Goal: Task Accomplishment & Management: Manage account settings

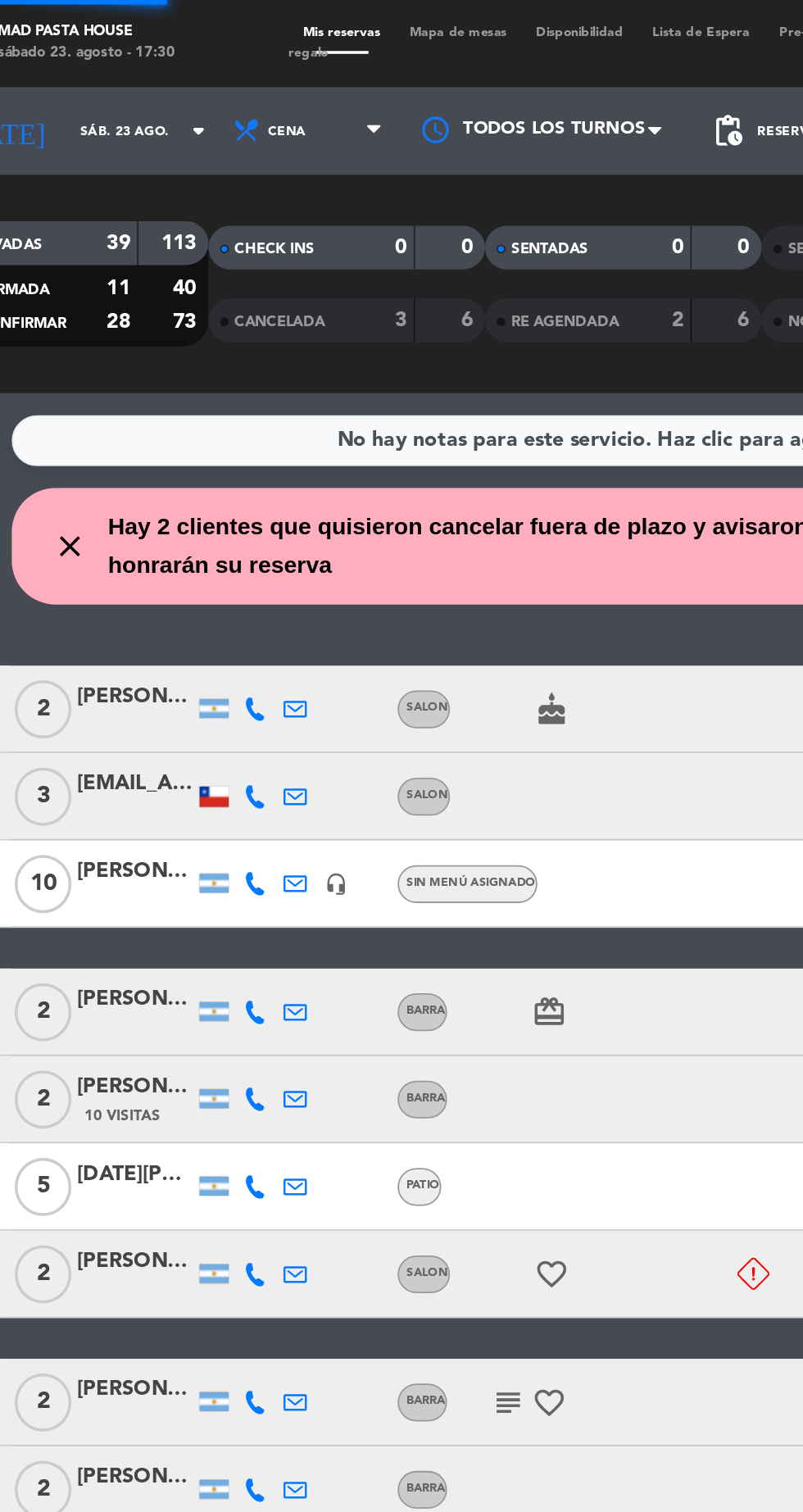
scroll to position [2, 0]
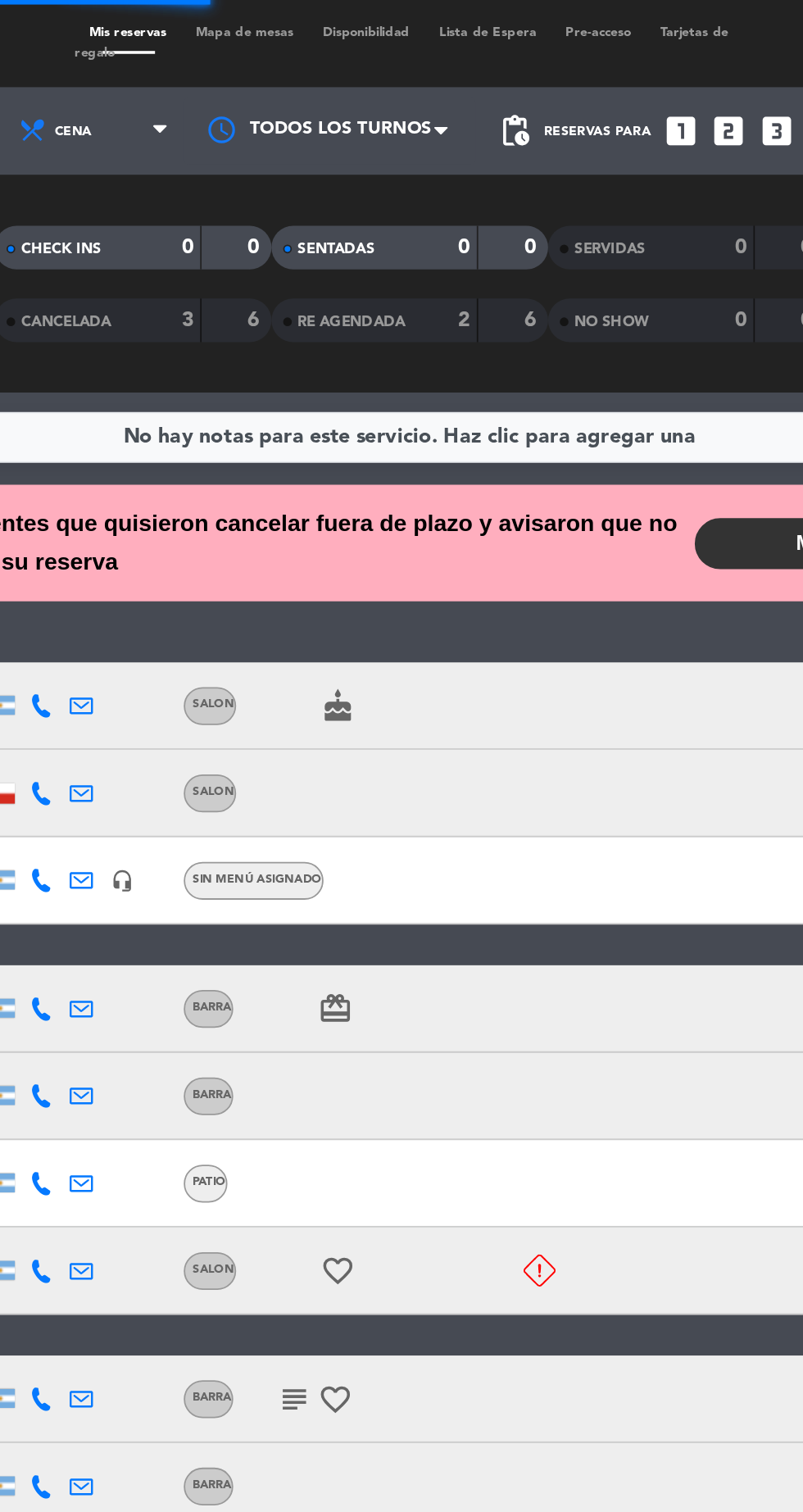
click at [612, 315] on button "MOSTRAR" at bounding box center [648, 305] width 172 height 28
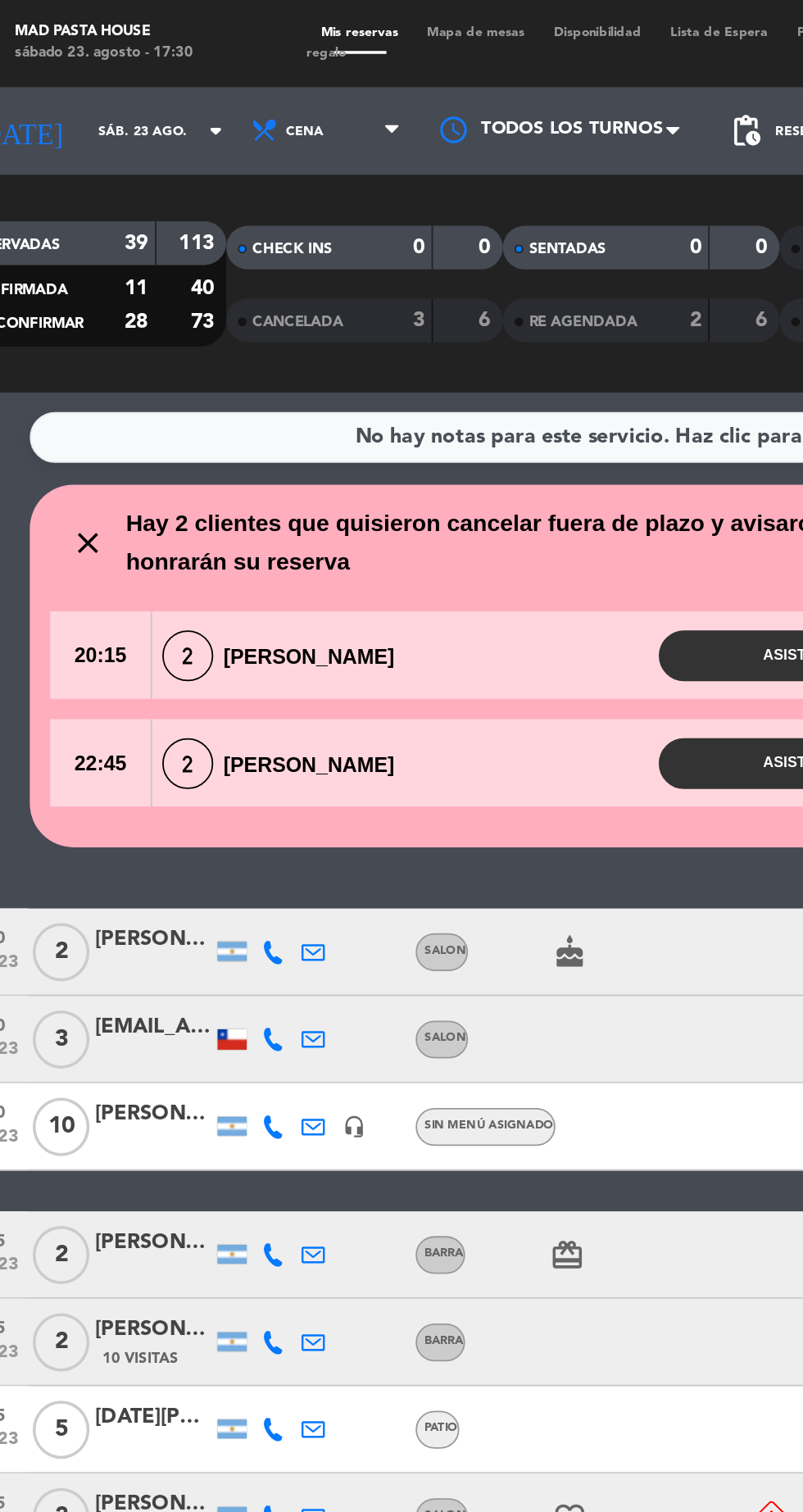
scroll to position [155, 0]
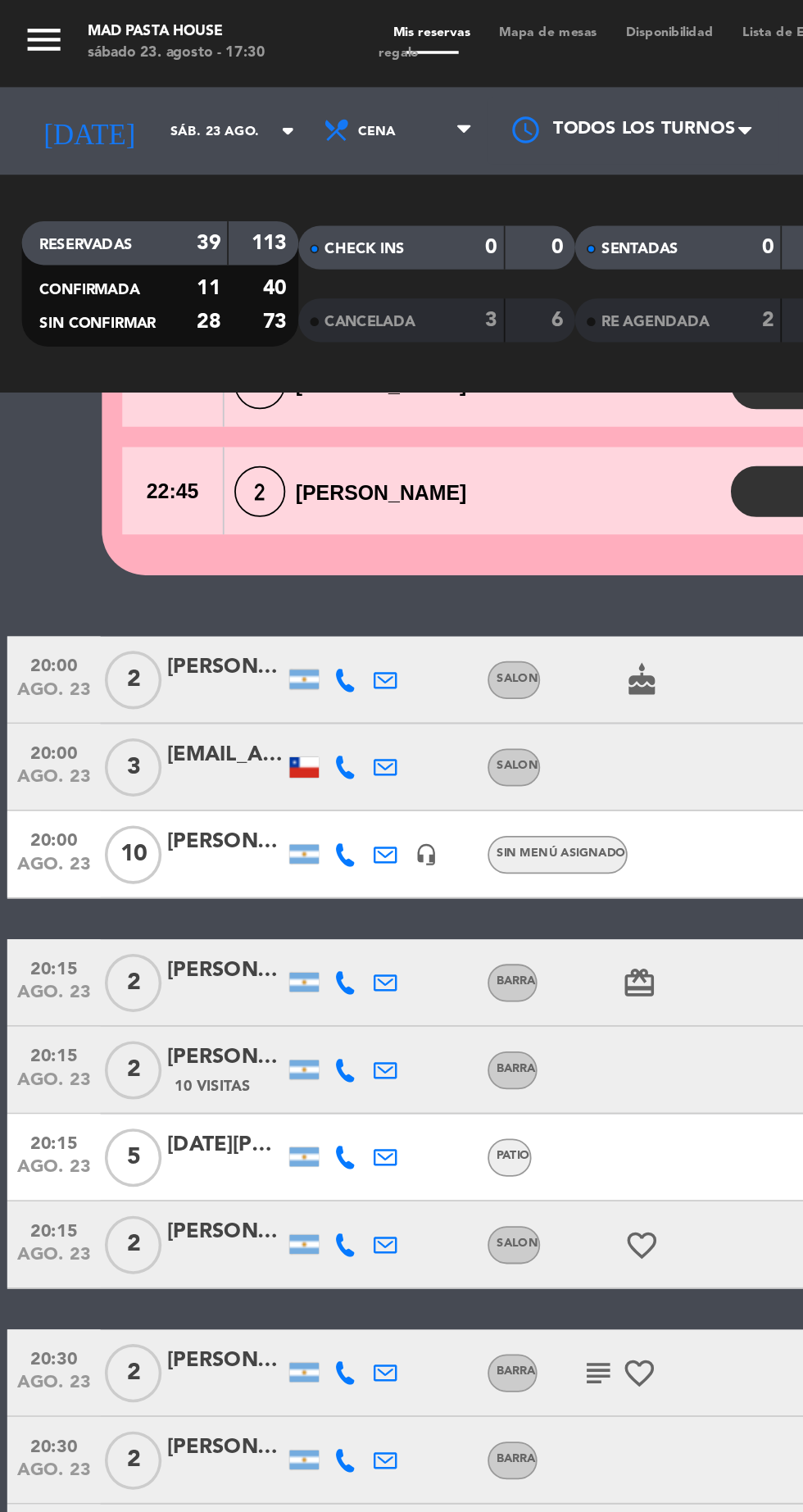
click at [193, 698] on icon at bounding box center [194, 700] width 13 height 13
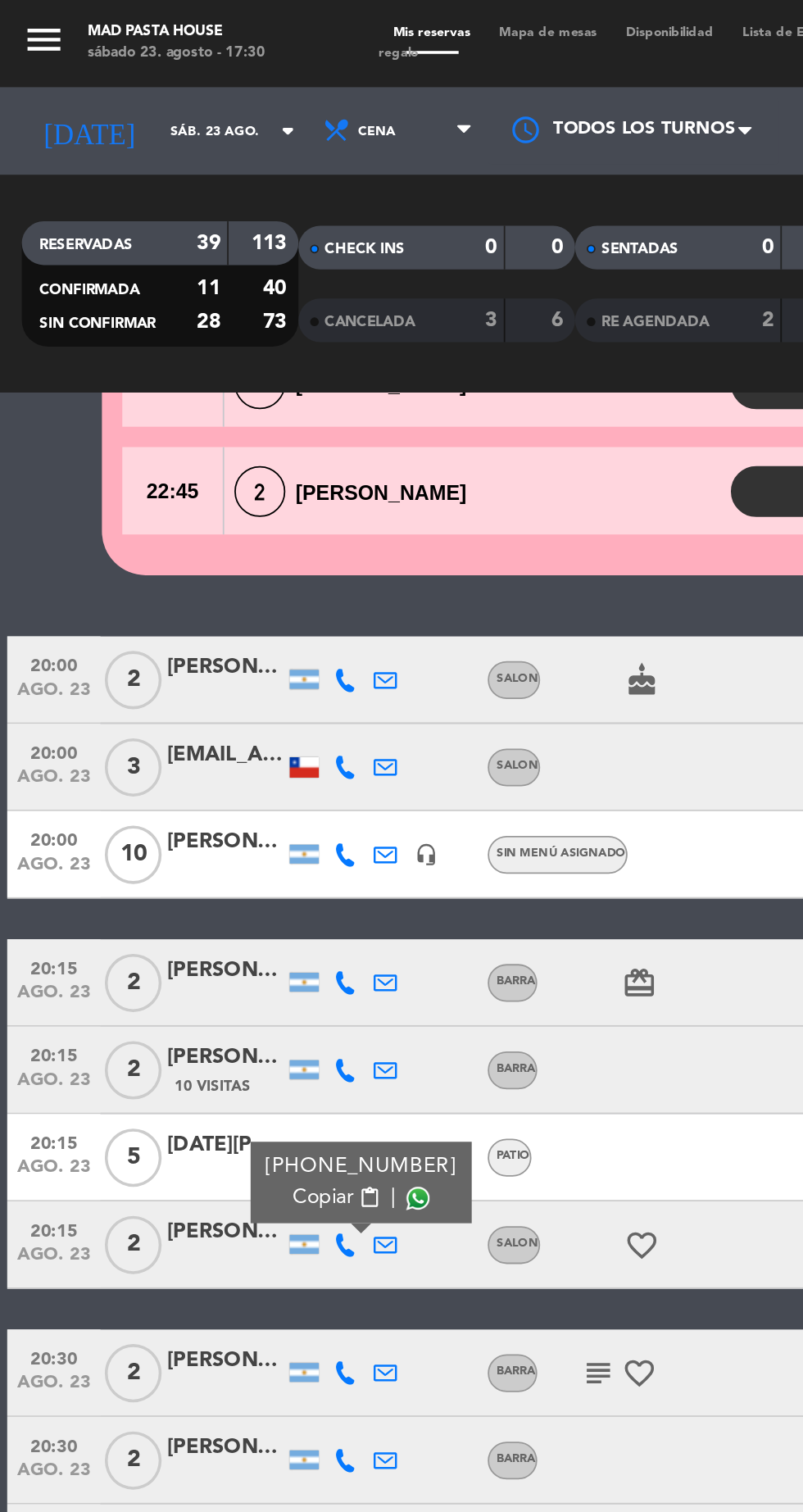
click at [229, 676] on span at bounding box center [235, 674] width 13 height 13
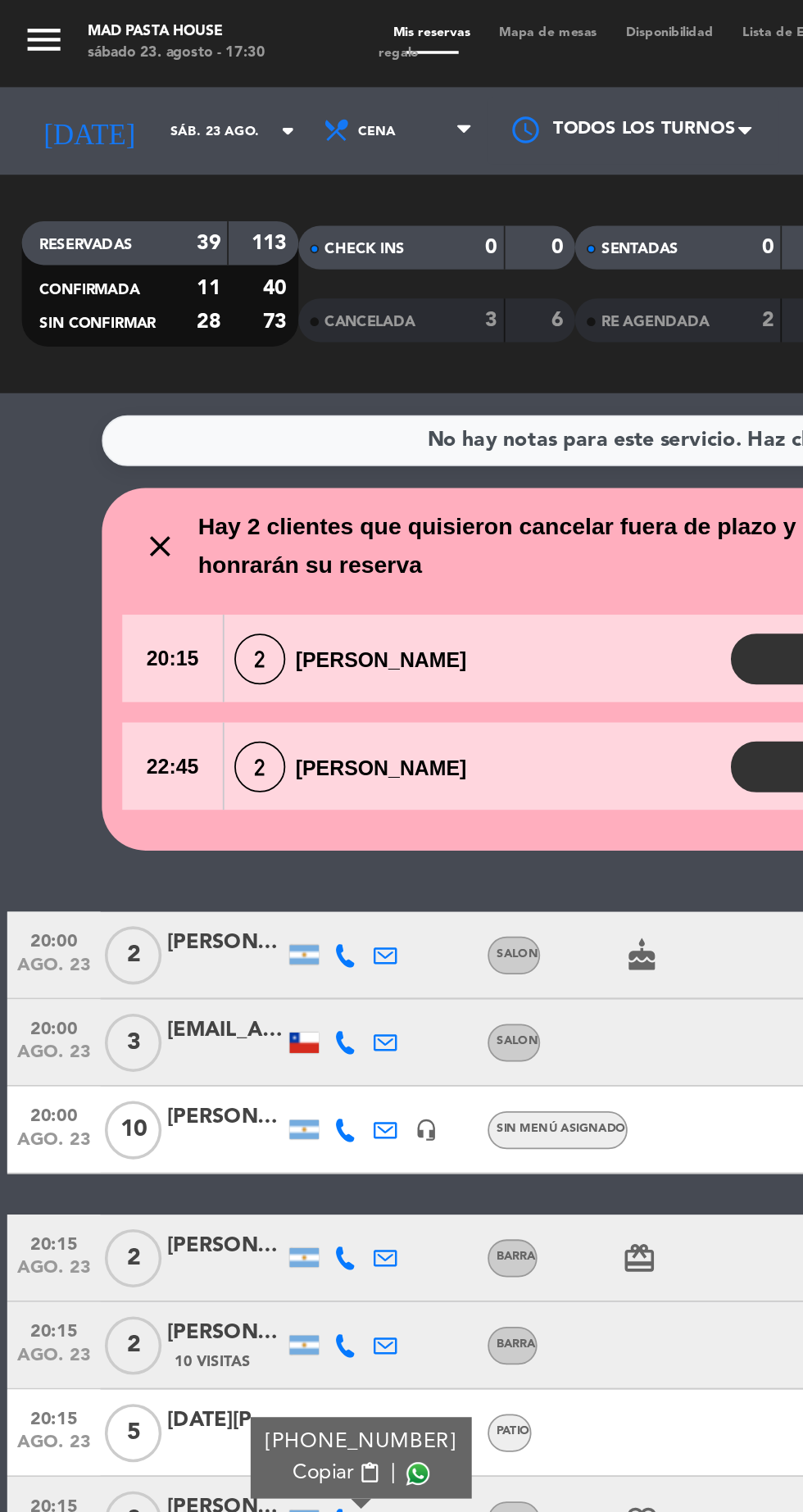
scroll to position [1043, 0]
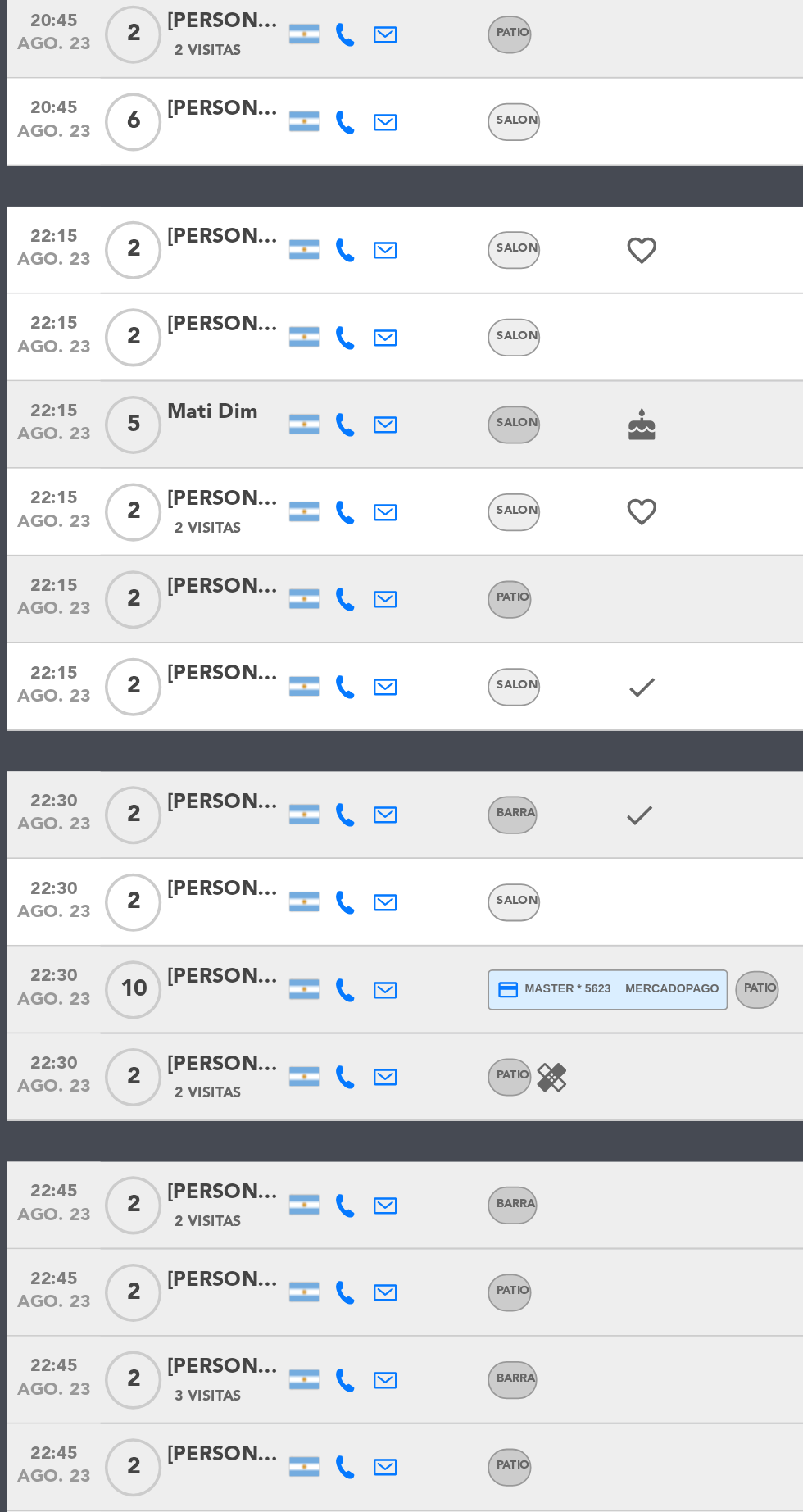
click at [194, 961] on icon at bounding box center [194, 959] width 13 height 13
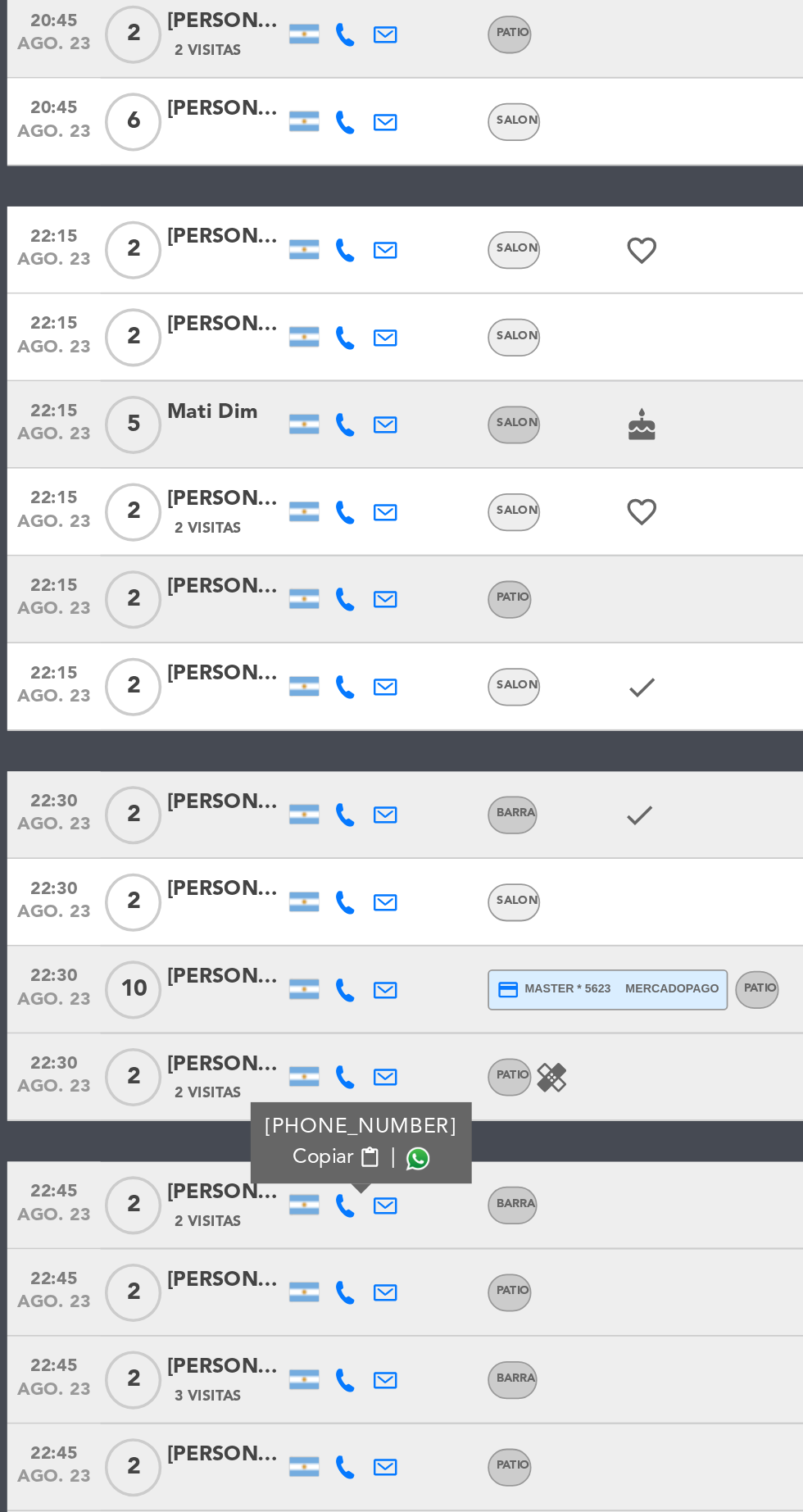
click at [229, 933] on span at bounding box center [235, 933] width 13 height 13
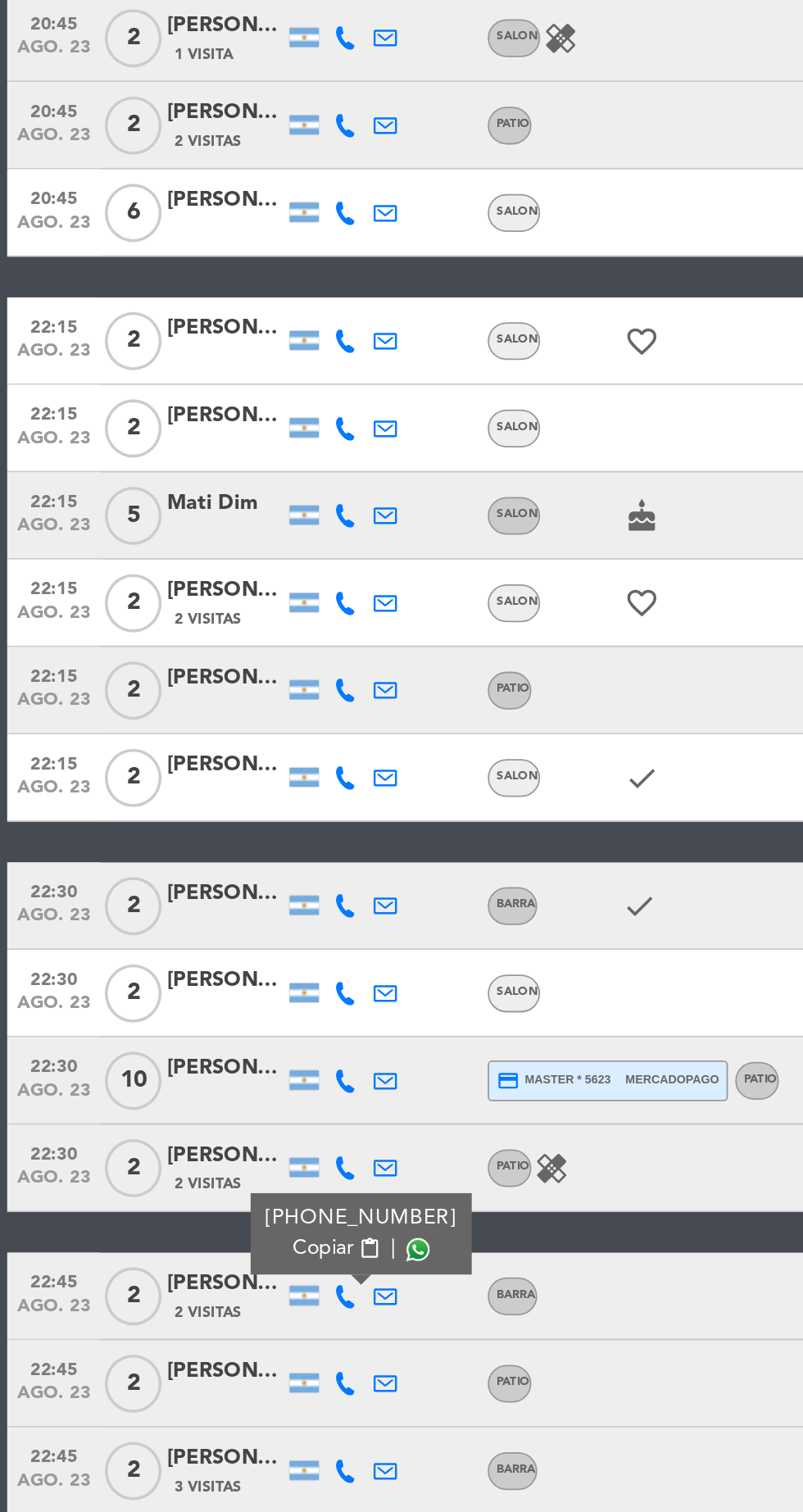
scroll to position [0, 0]
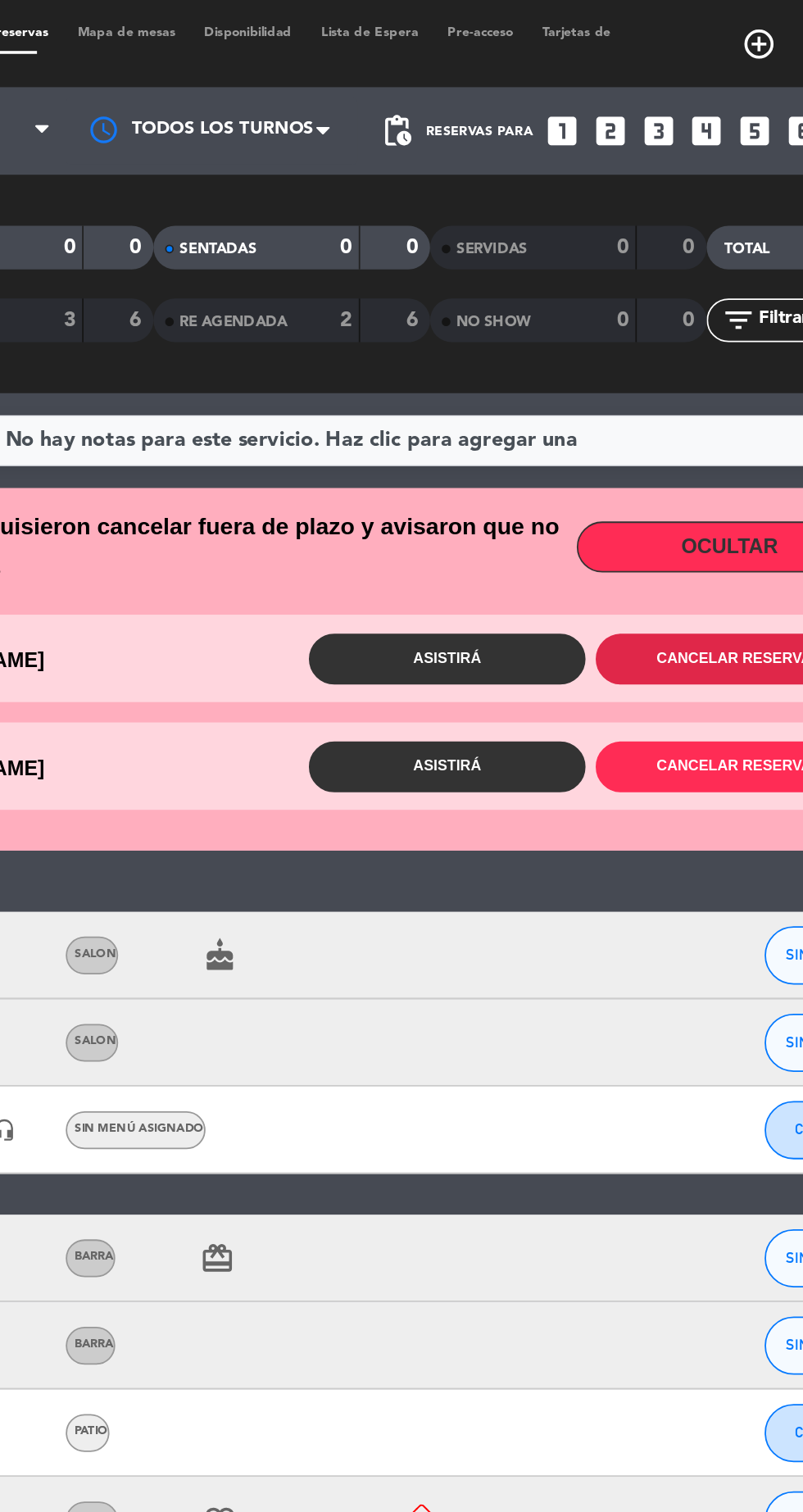
click at [650, 369] on button "Cancelar reserva" at bounding box center [650, 370] width 156 height 28
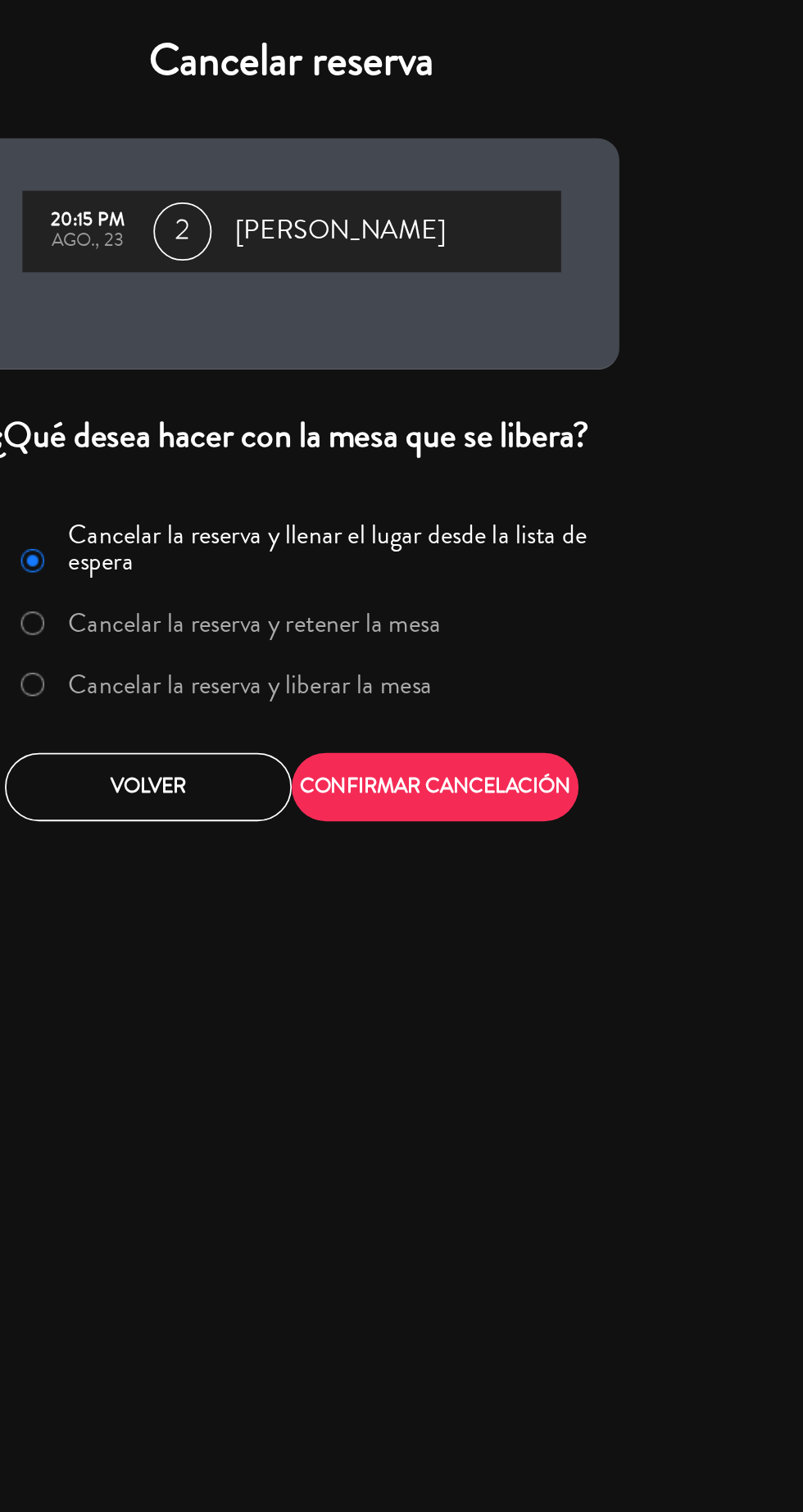
click at [455, 387] on label "Cancelar la reserva y liberar la mesa" at bounding box center [378, 385] width 205 height 15
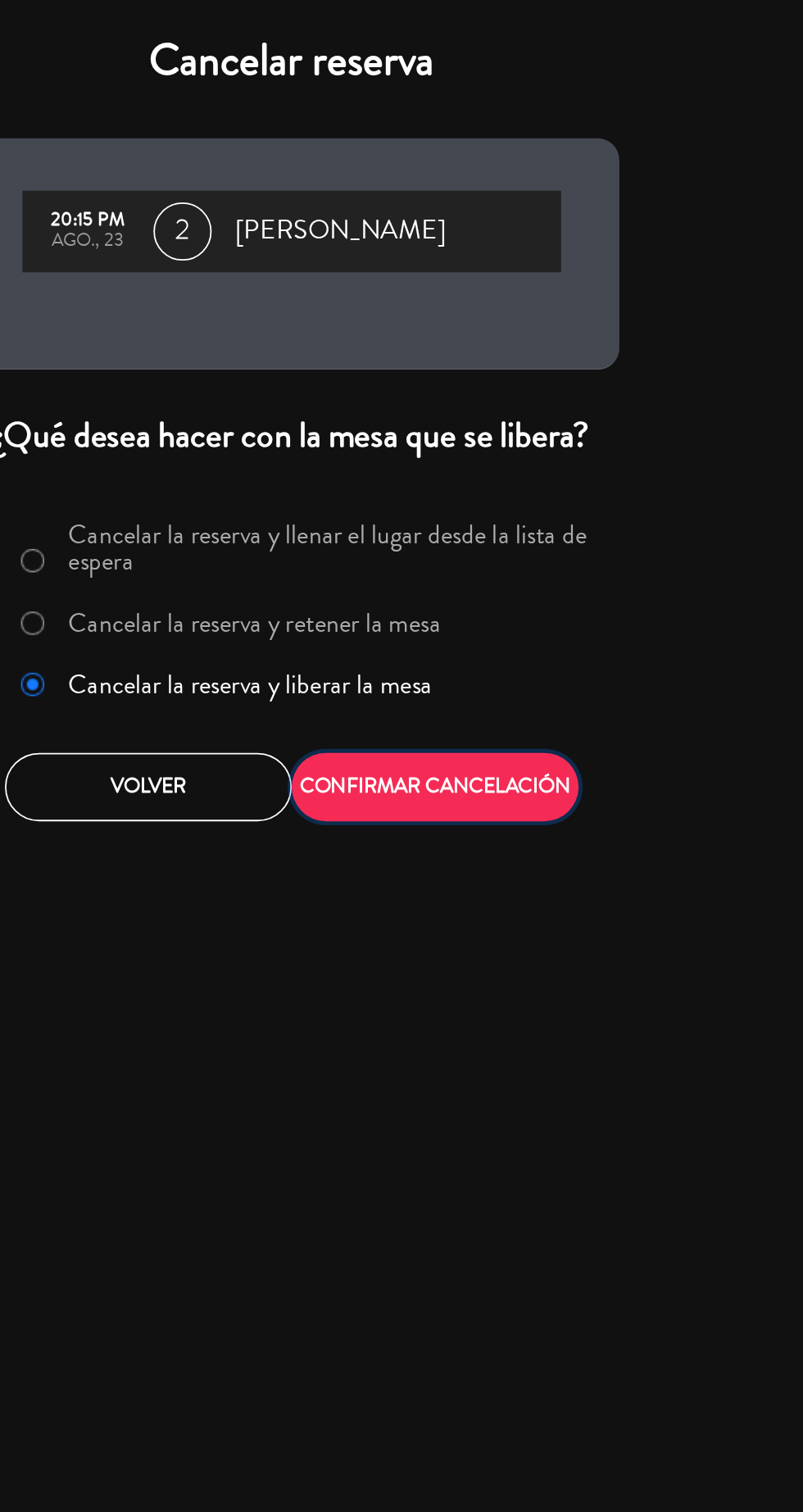
click at [530, 454] on button "CONFIRMAR CANCELACIÓN" at bounding box center [482, 442] width 161 height 39
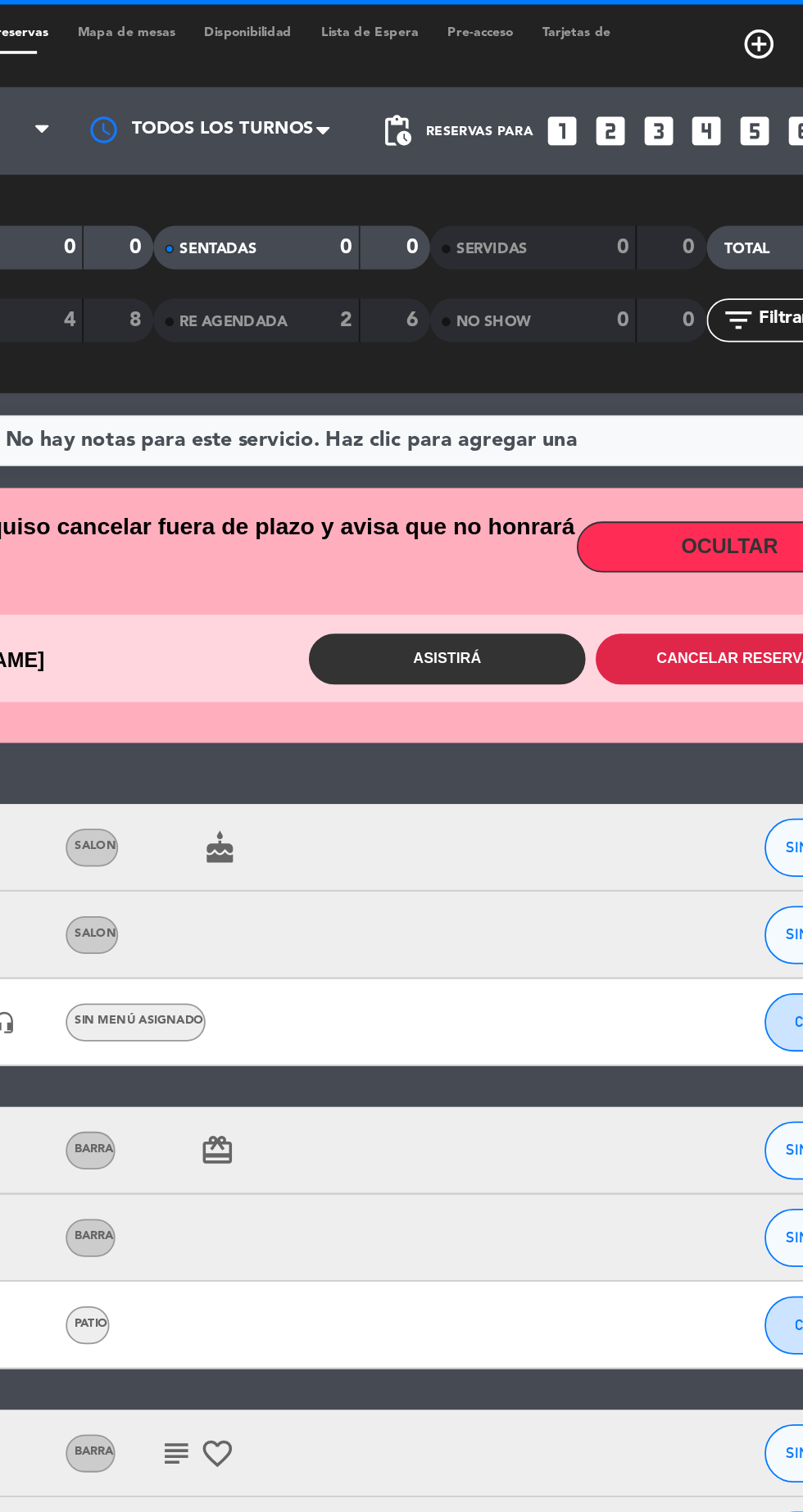
click at [655, 369] on button "Cancelar reserva" at bounding box center [650, 370] width 156 height 28
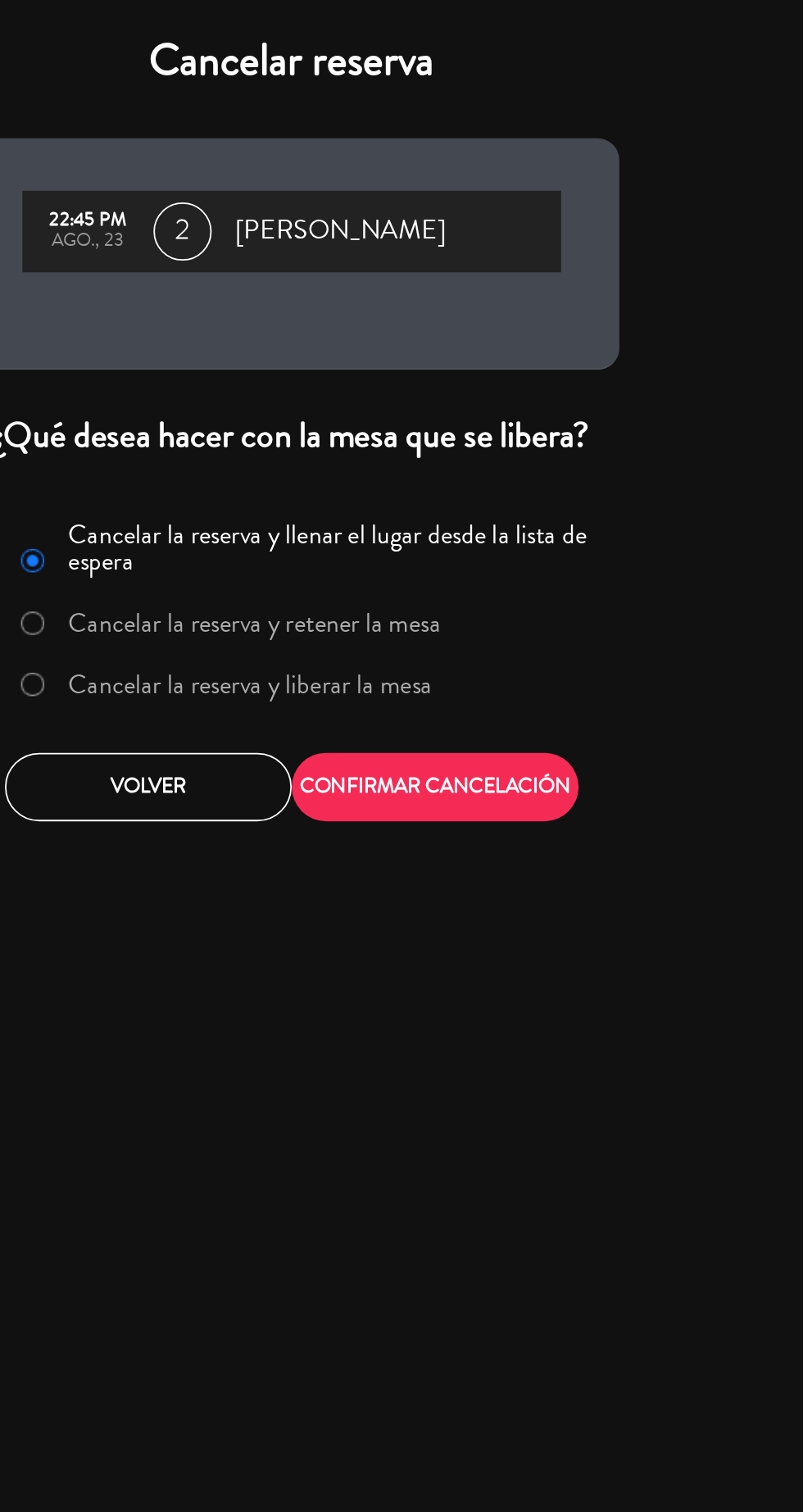
click at [431, 395] on label "Cancelar la reserva y liberar la mesa" at bounding box center [364, 386] width 249 height 29
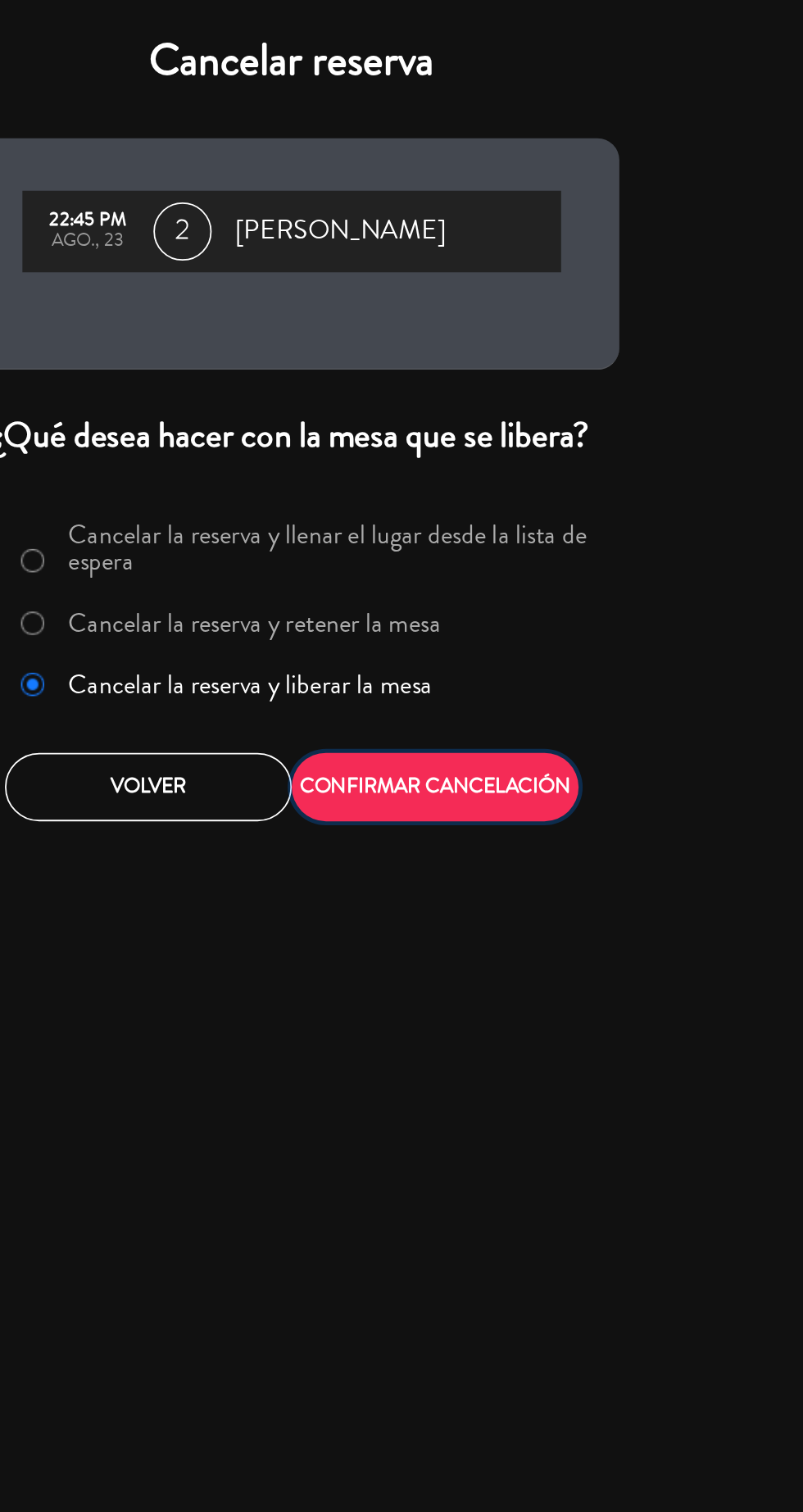
click at [524, 437] on button "CONFIRMAR CANCELACIÓN" at bounding box center [482, 442] width 161 height 39
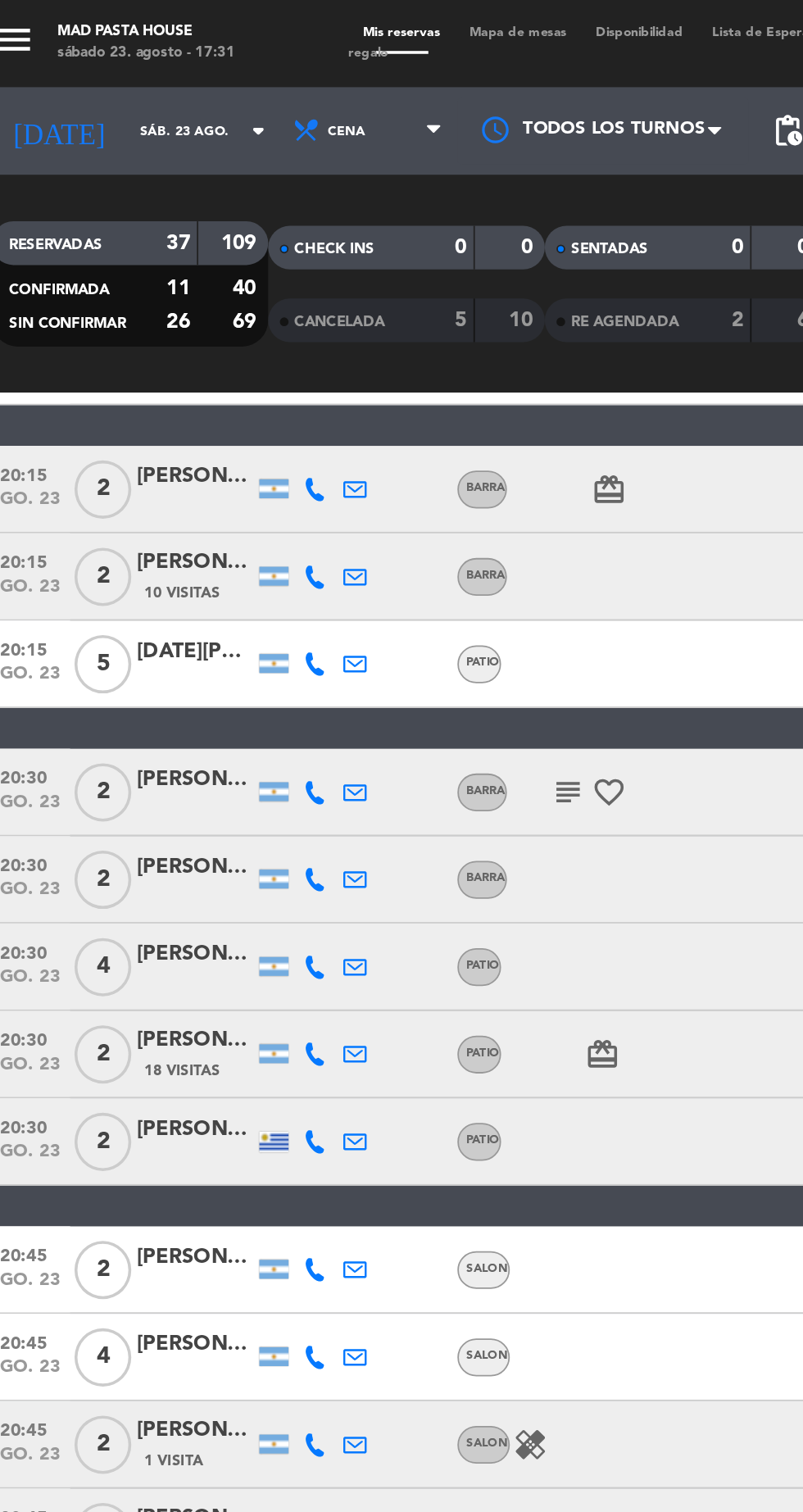
scroll to position [336, 0]
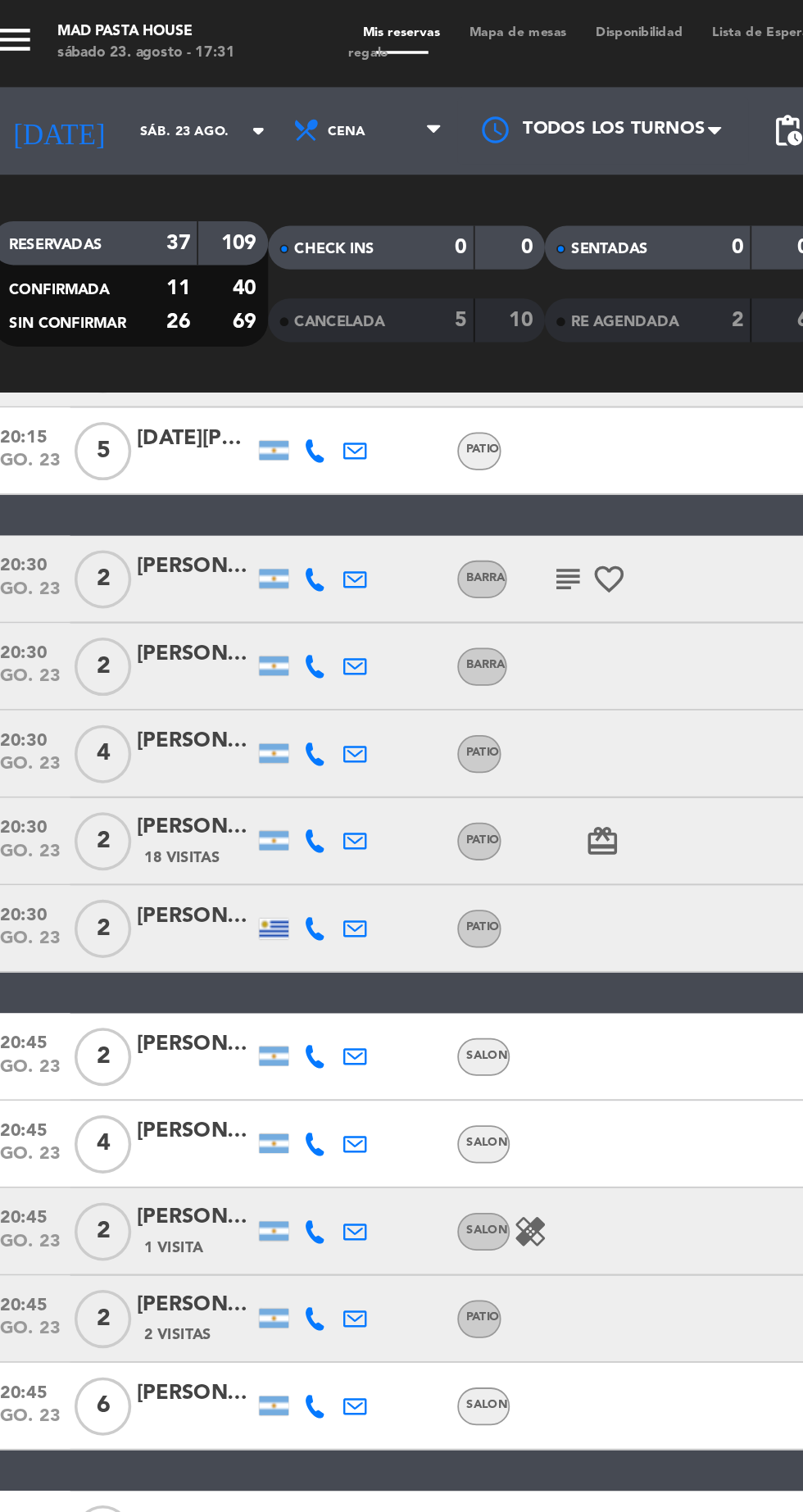
click at [189, 474] on icon at bounding box center [194, 473] width 13 height 13
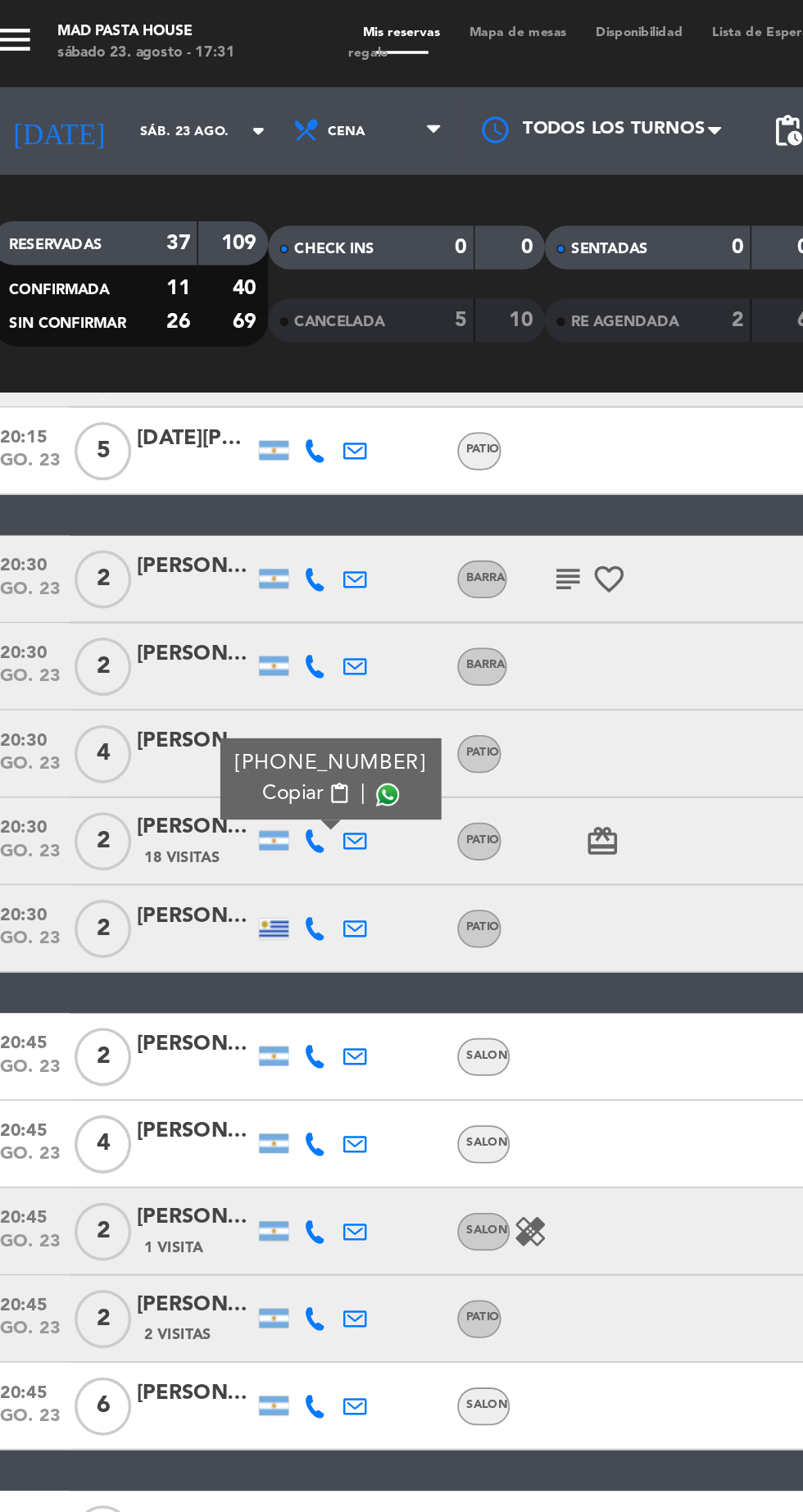
click at [229, 449] on span at bounding box center [235, 447] width 13 height 13
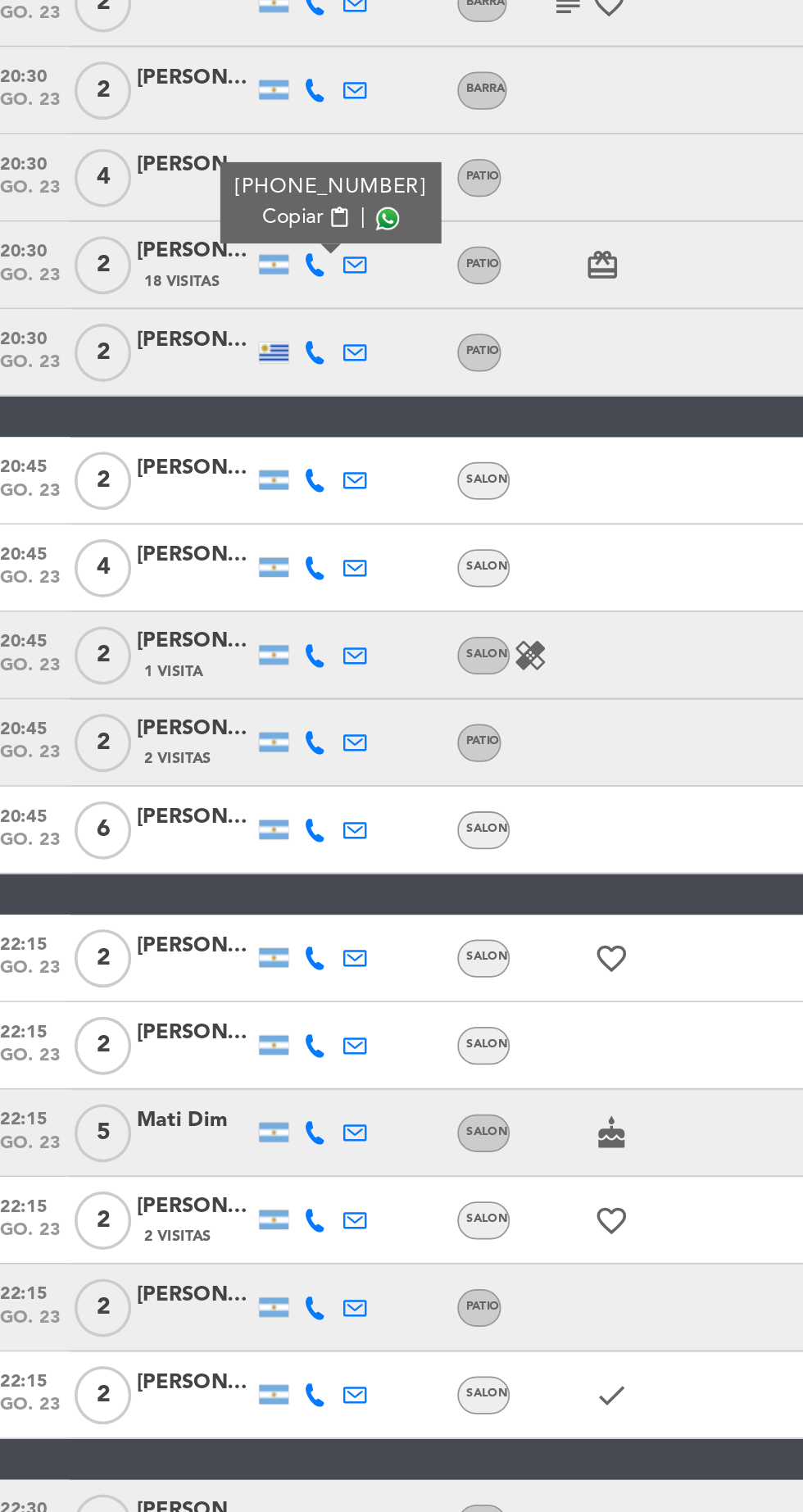
scroll to position [51, 0]
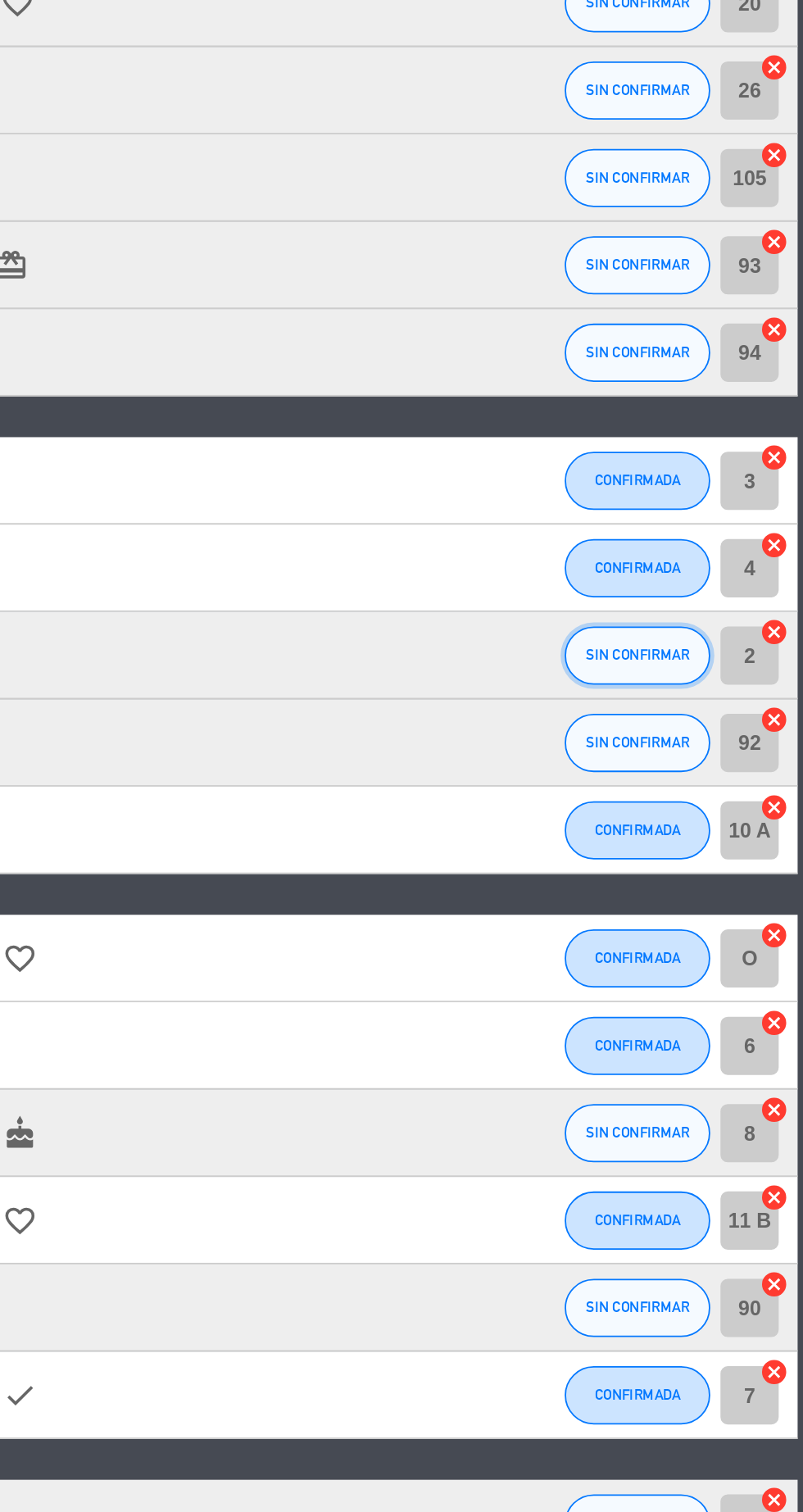
click at [718, 1013] on button "SIN CONFIRMAR" at bounding box center [709, 1029] width 82 height 33
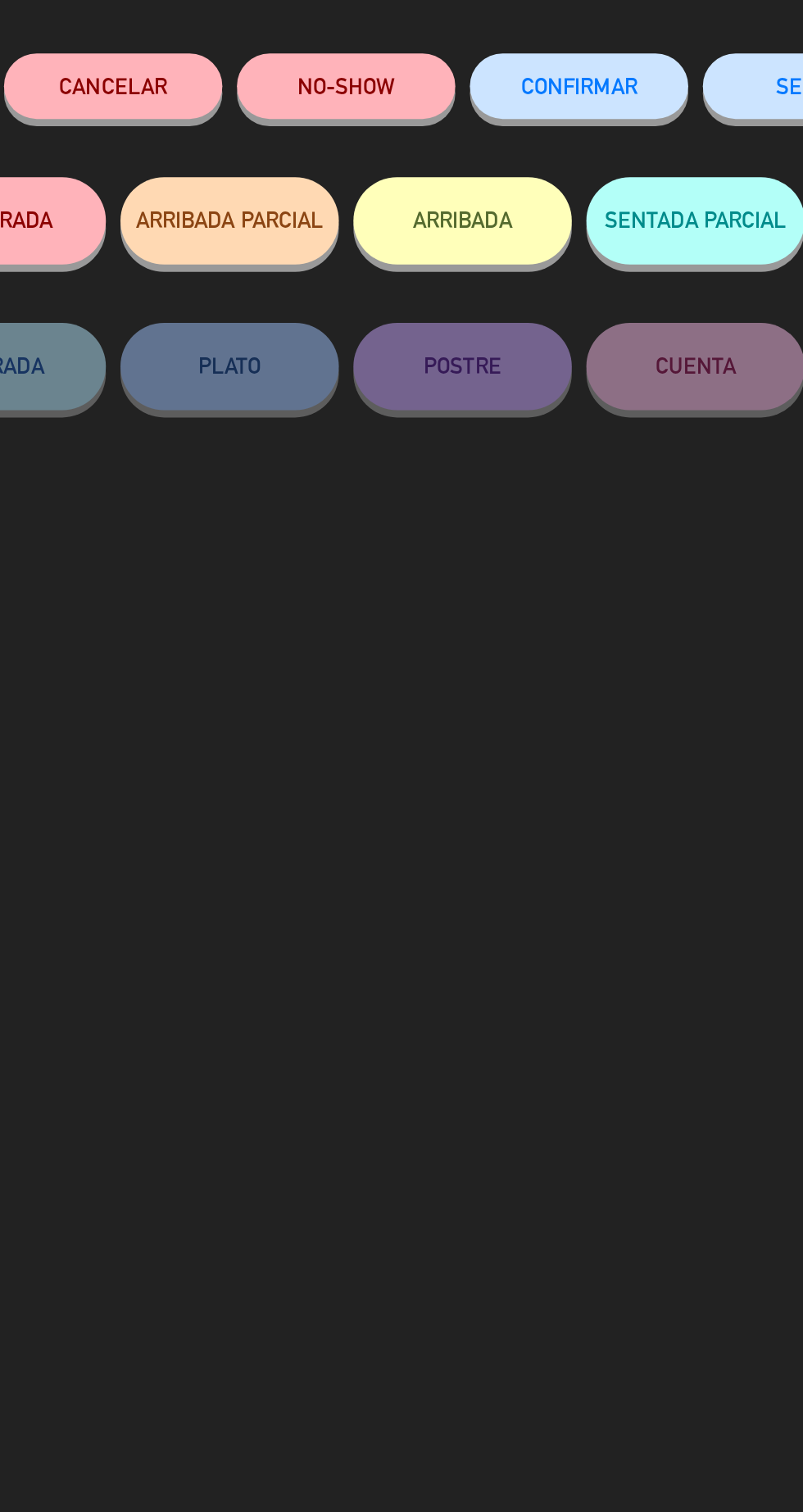
scroll to position [50, 0]
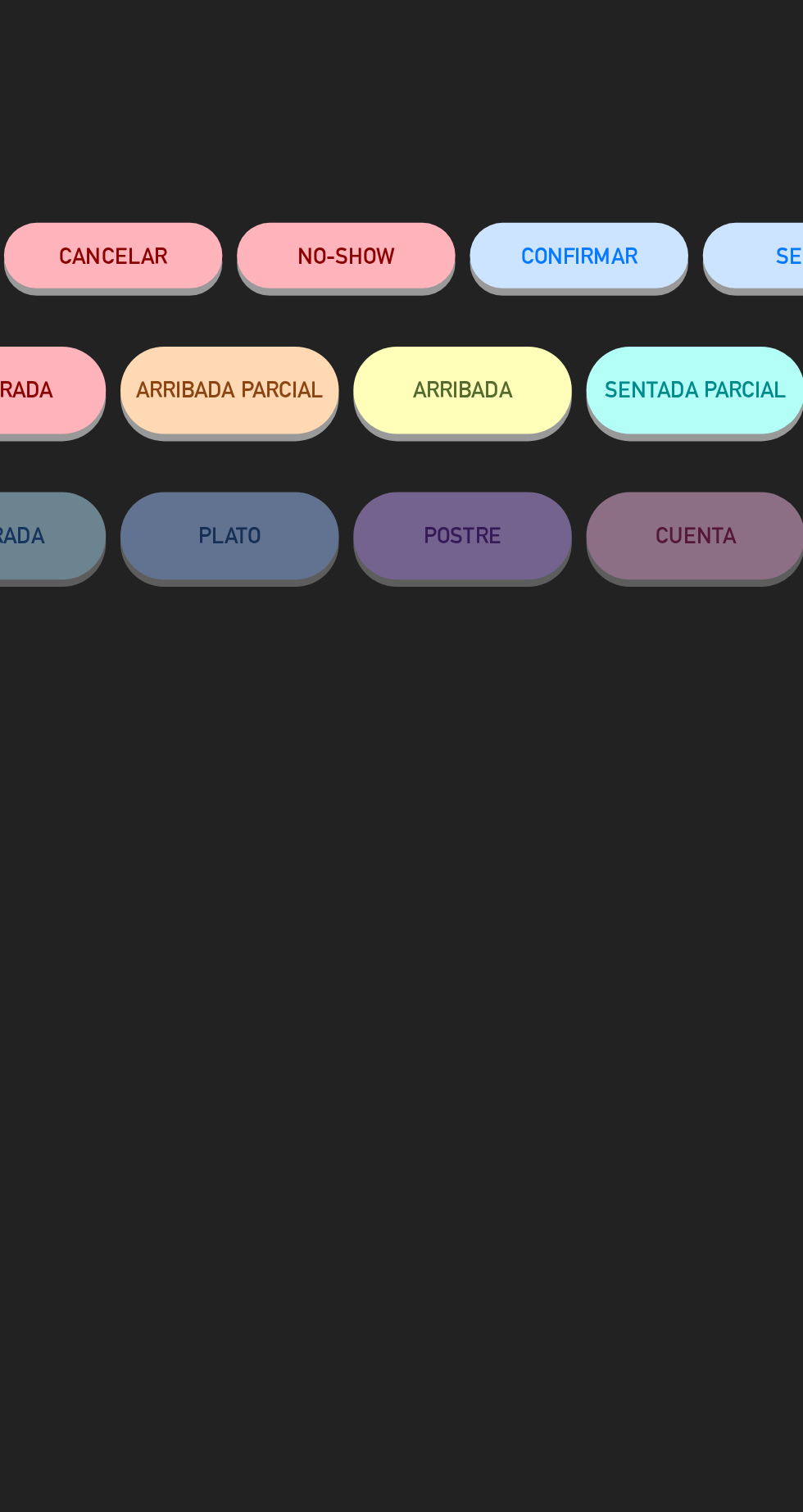
click at [207, 139] on button "Cancelar" at bounding box center [204, 143] width 123 height 37
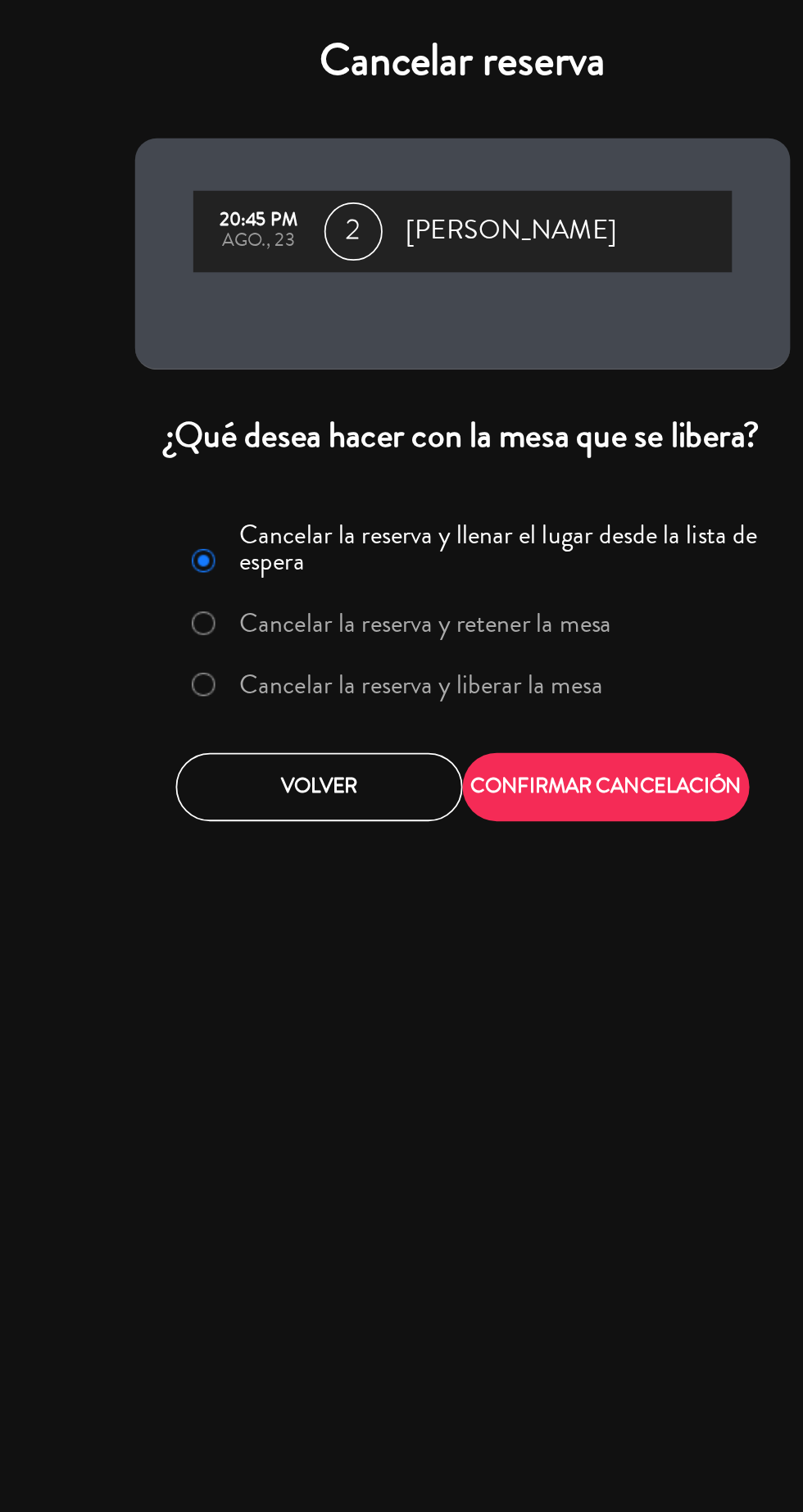
click at [470, 397] on label "Cancelar la reserva y liberar la mesa" at bounding box center [364, 386] width 249 height 29
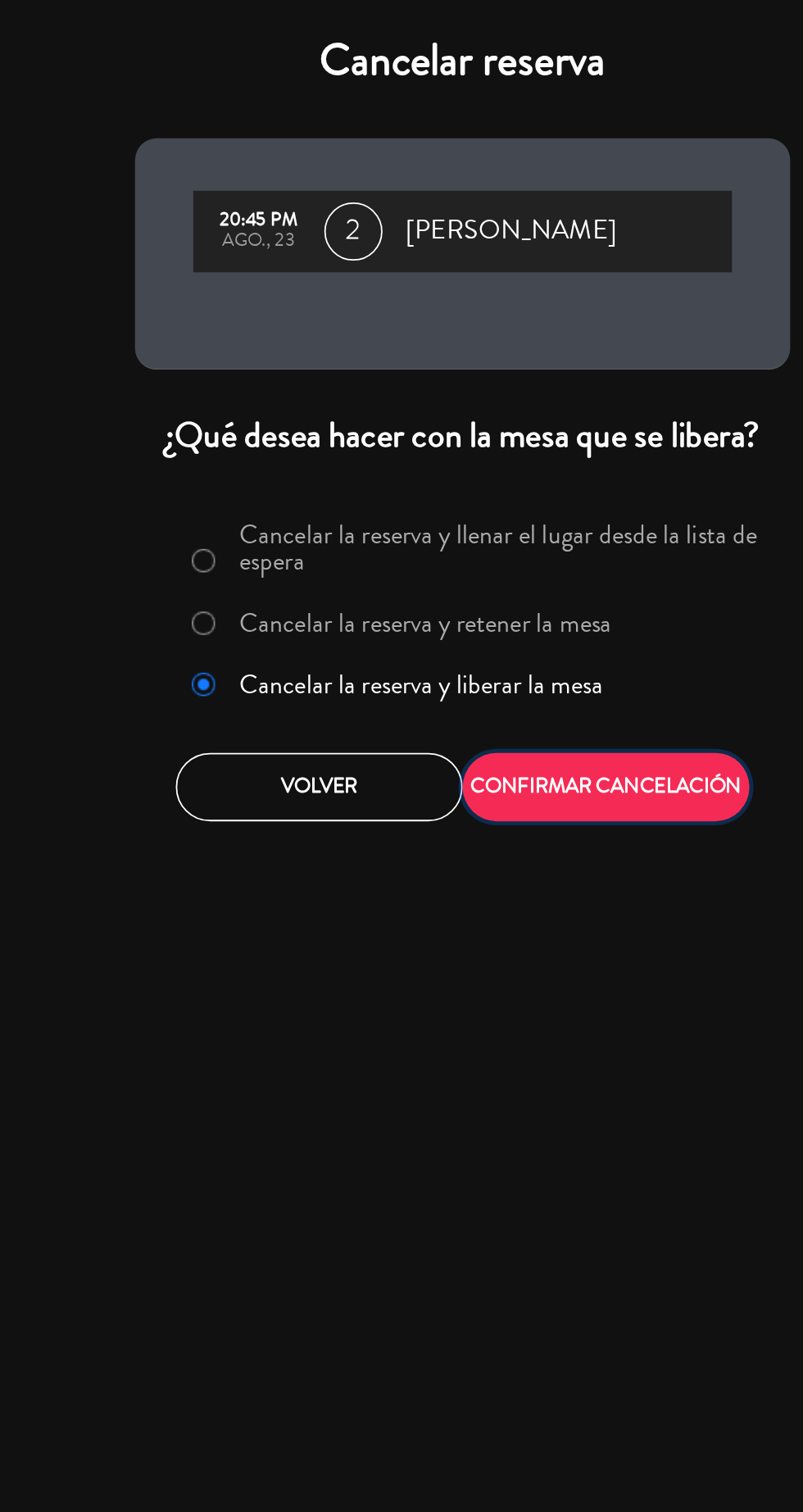
click at [531, 441] on button "CONFIRMAR CANCELACIÓN" at bounding box center [482, 442] width 161 height 39
